Goal: Task Accomplishment & Management: Manage account settings

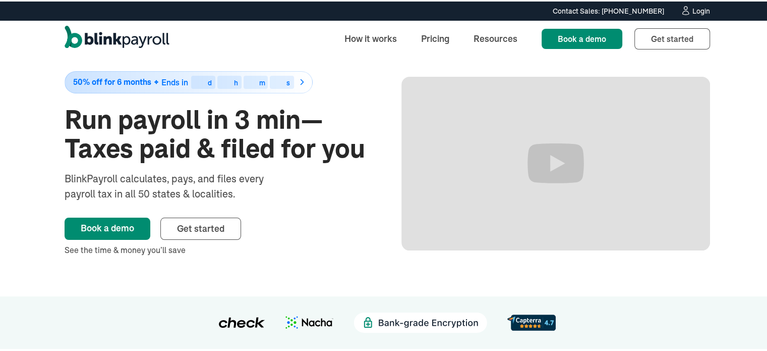
scroll to position [26, 0]
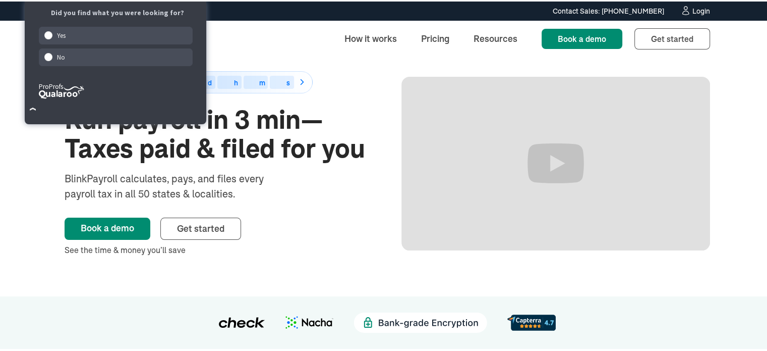
click at [694, 6] on div "Login" at bounding box center [701, 9] width 18 height 7
